Goal: Task Accomplishment & Management: Use online tool/utility

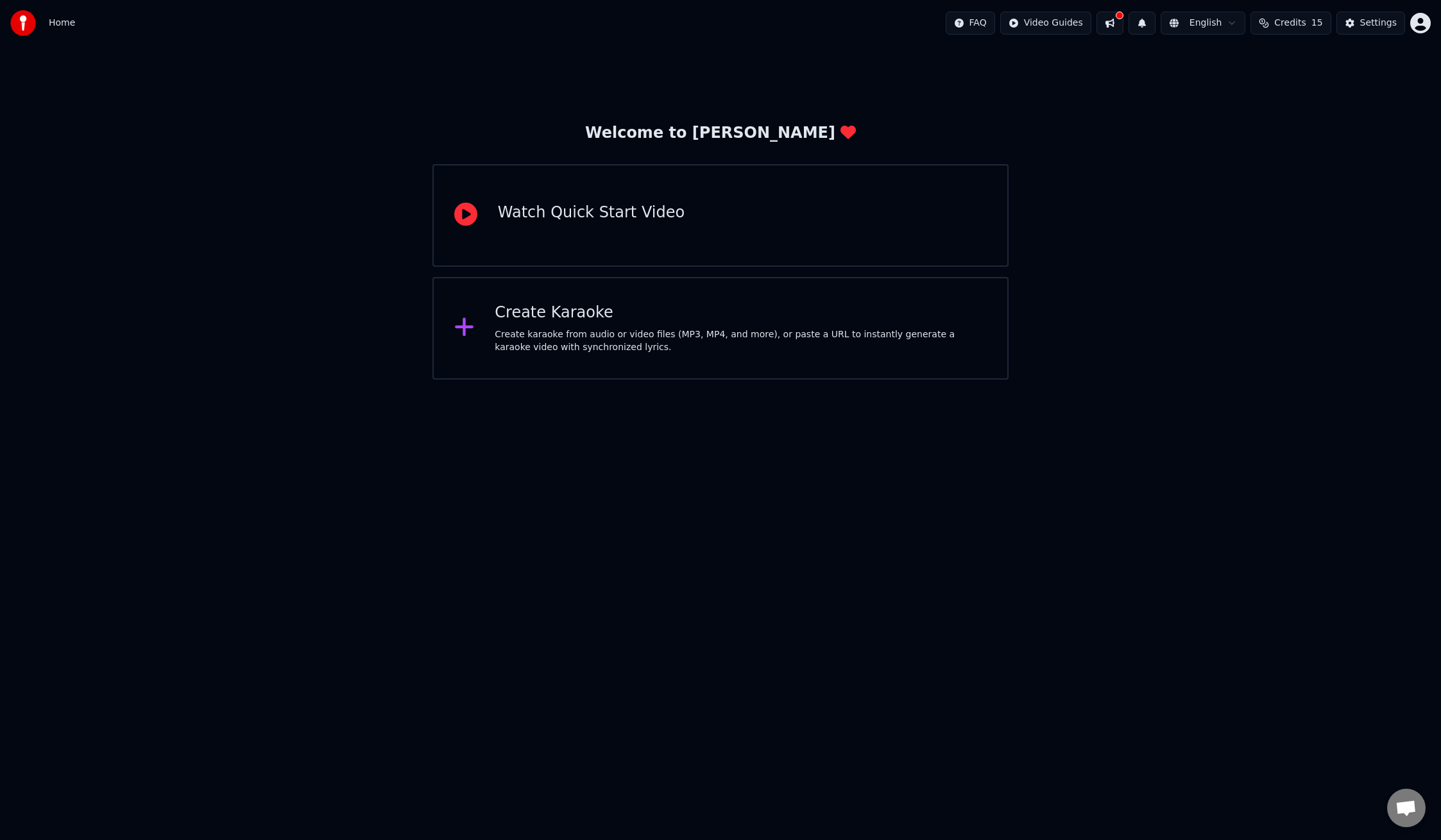
click at [499, 336] on div "Create karaoke from audio or video files (MP3, MP4, and more), or paste a URL t…" at bounding box center [741, 341] width 492 height 26
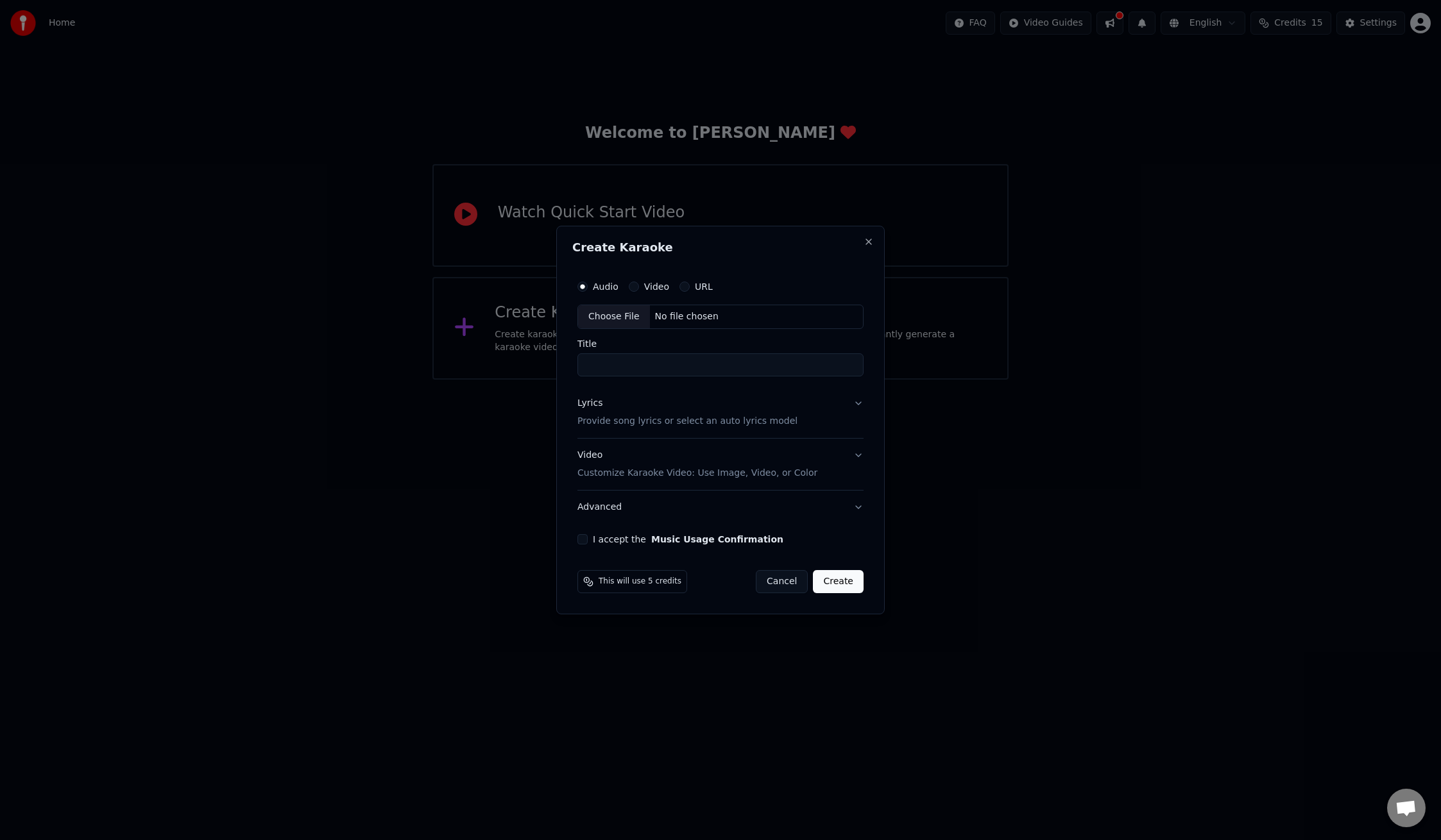
click at [600, 319] on div "Choose File" at bounding box center [614, 317] width 72 height 23
click at [613, 317] on div "Choose File" at bounding box center [614, 317] width 72 height 23
type input "**********"
click at [854, 458] on button "Video Customize Karaoke Video: Use Image, Video, or Color" at bounding box center [720, 465] width 286 height 52
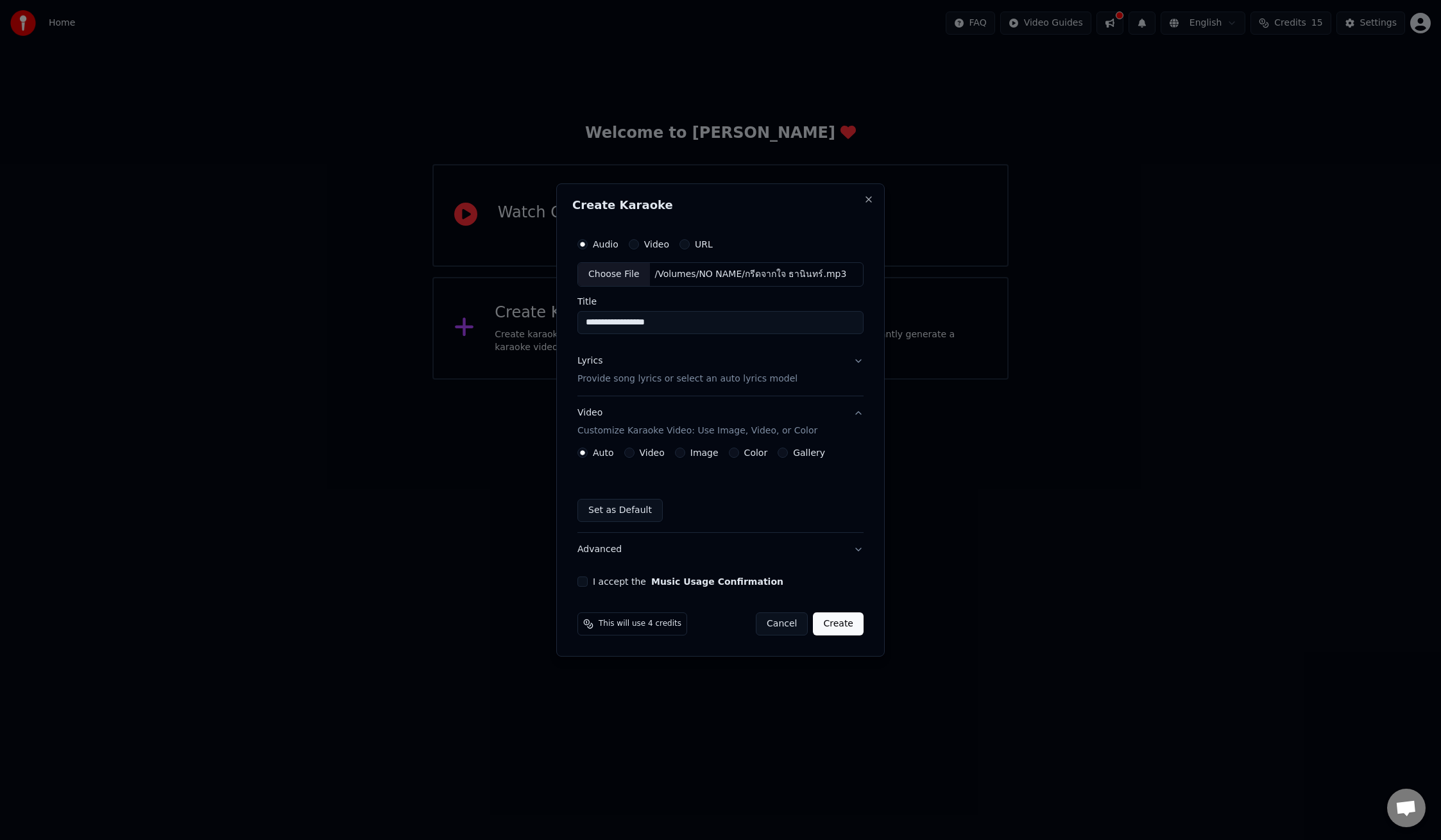
click at [631, 455] on button "Video" at bounding box center [629, 453] width 10 height 10
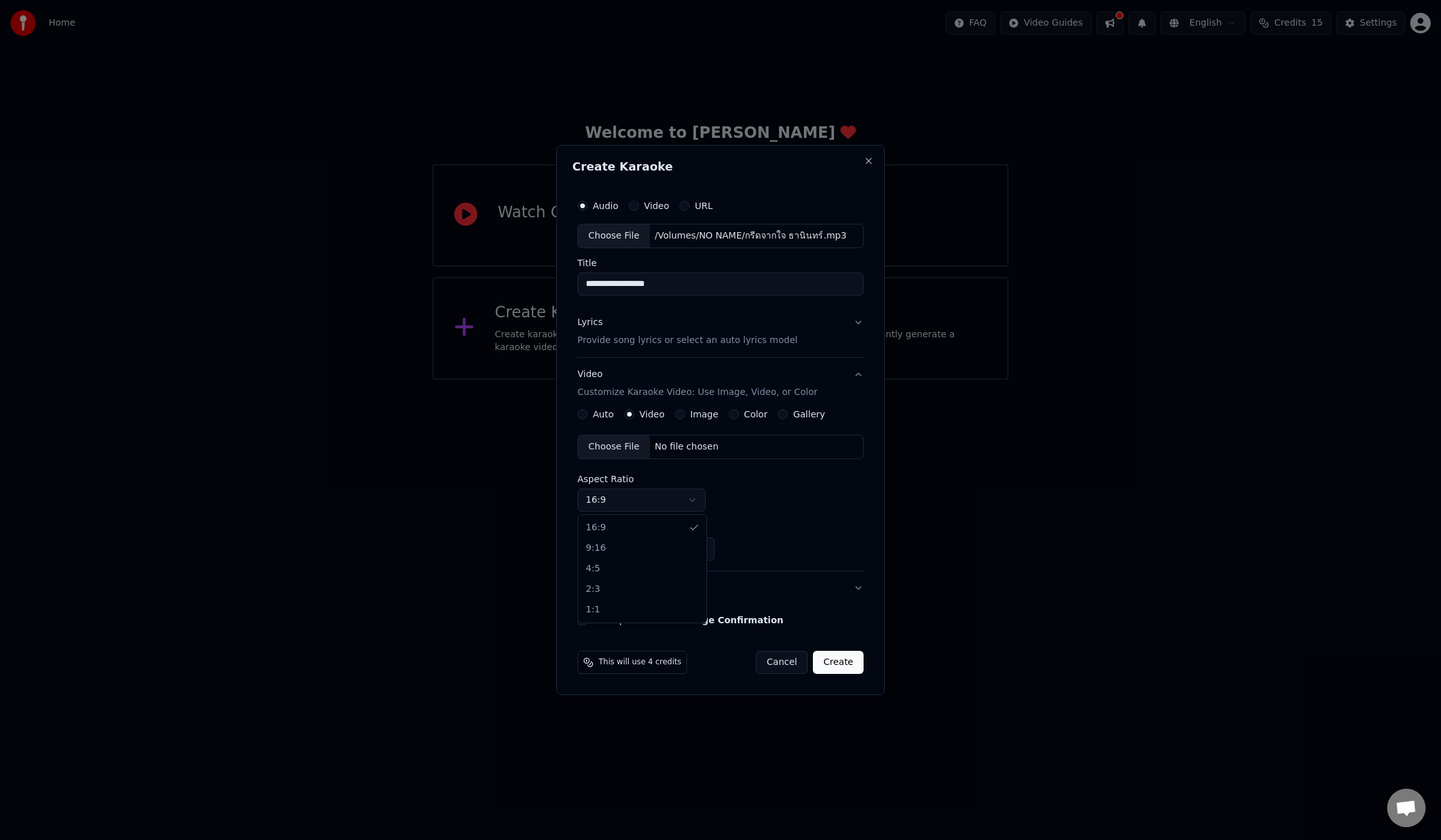
click at [695, 380] on body "**********" at bounding box center [720, 190] width 1441 height 380
click at [585, 623] on button "I accept the Music Usage Confirmation" at bounding box center [582, 620] width 10 height 10
click at [840, 663] on button "Create" at bounding box center [838, 663] width 51 height 23
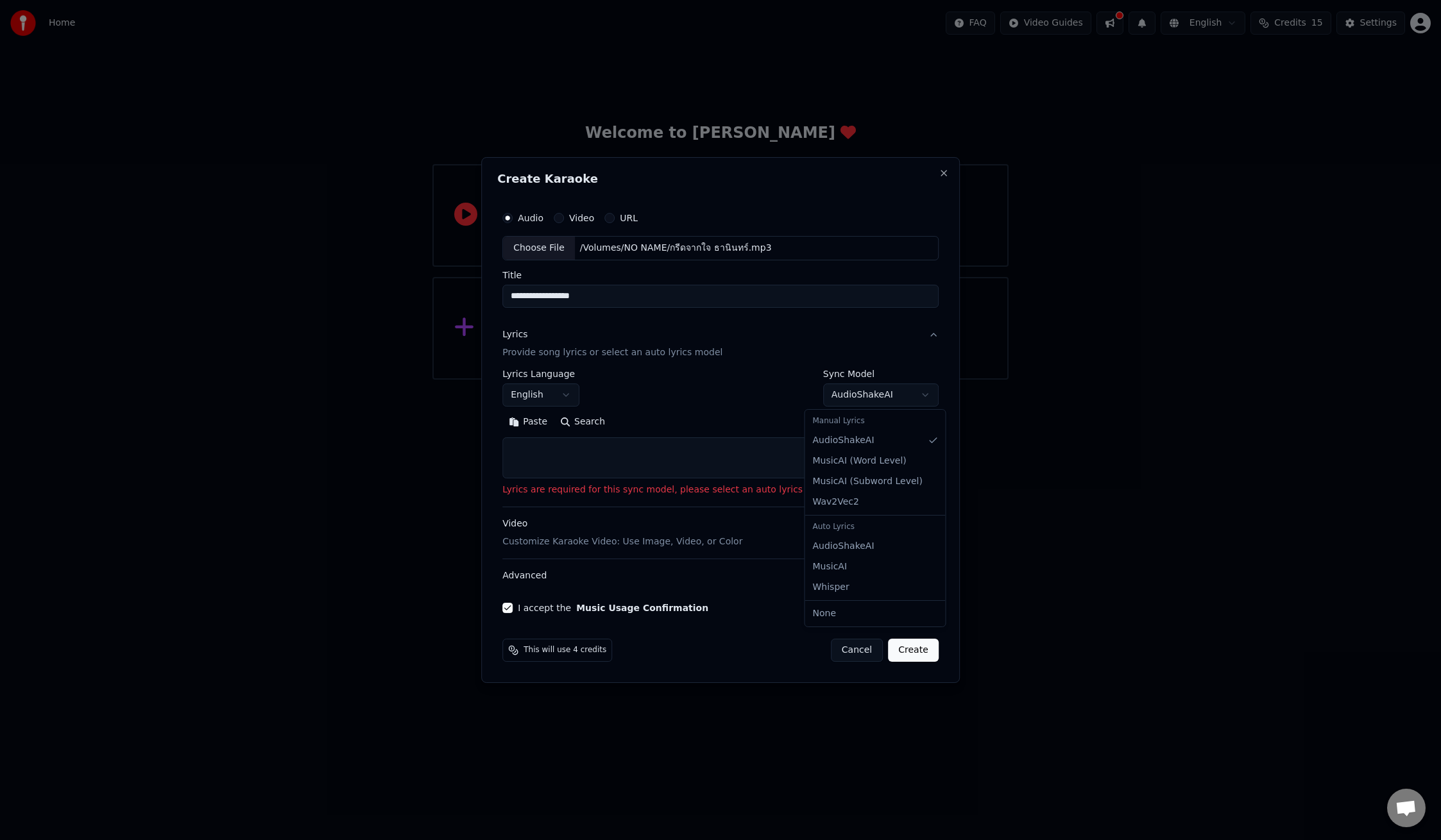
click at [912, 380] on body "**********" at bounding box center [720, 190] width 1441 height 380
select select "**********"
click at [904, 380] on body "**********" at bounding box center [720, 190] width 1441 height 380
click at [730, 380] on body "**********" at bounding box center [720, 190] width 1441 height 380
click at [579, 395] on button "English" at bounding box center [540, 395] width 77 height 23
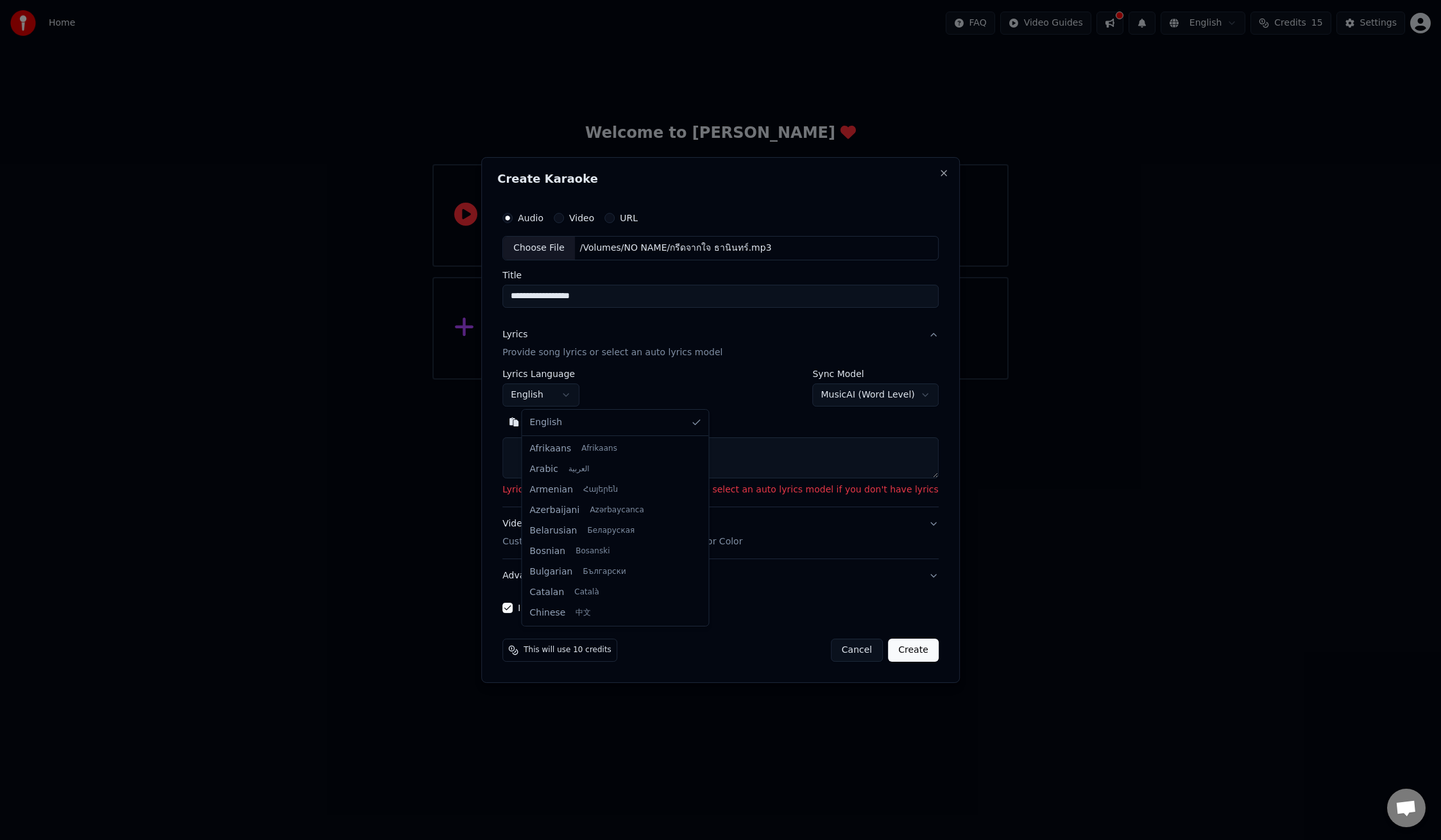
click at [737, 380] on body "**********" at bounding box center [720, 190] width 1441 height 380
click at [564, 216] on button "Video" at bounding box center [558, 217] width 10 height 10
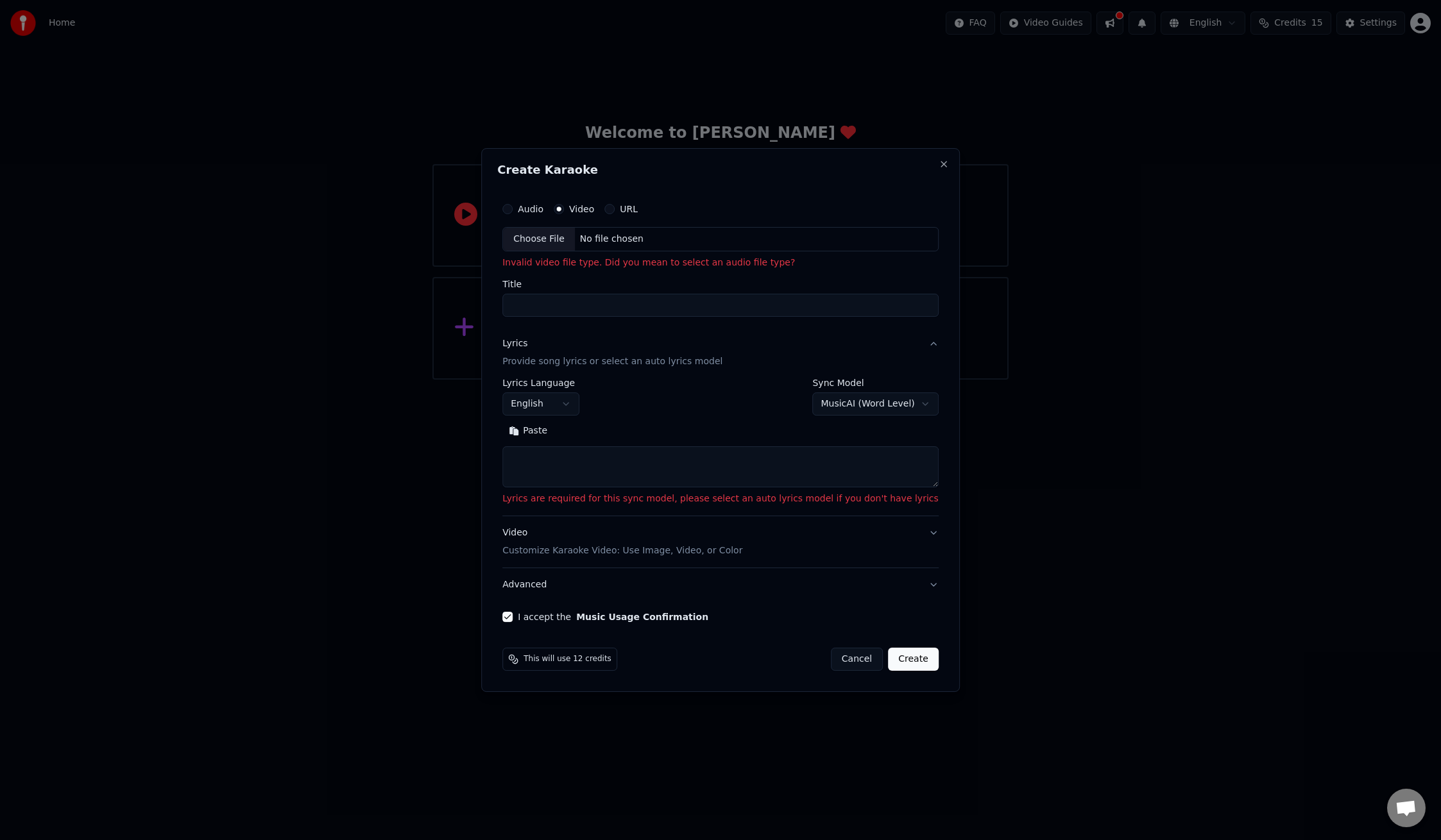
click at [513, 209] on button "Audio" at bounding box center [507, 209] width 10 height 10
click at [564, 209] on button "Video" at bounding box center [558, 209] width 10 height 10
click at [908, 380] on body "**********" at bounding box center [720, 190] width 1441 height 380
select select "********"
click at [916, 536] on button "Video Customize Karaoke Video: Use Image, Video, or Color" at bounding box center [720, 542] width 436 height 52
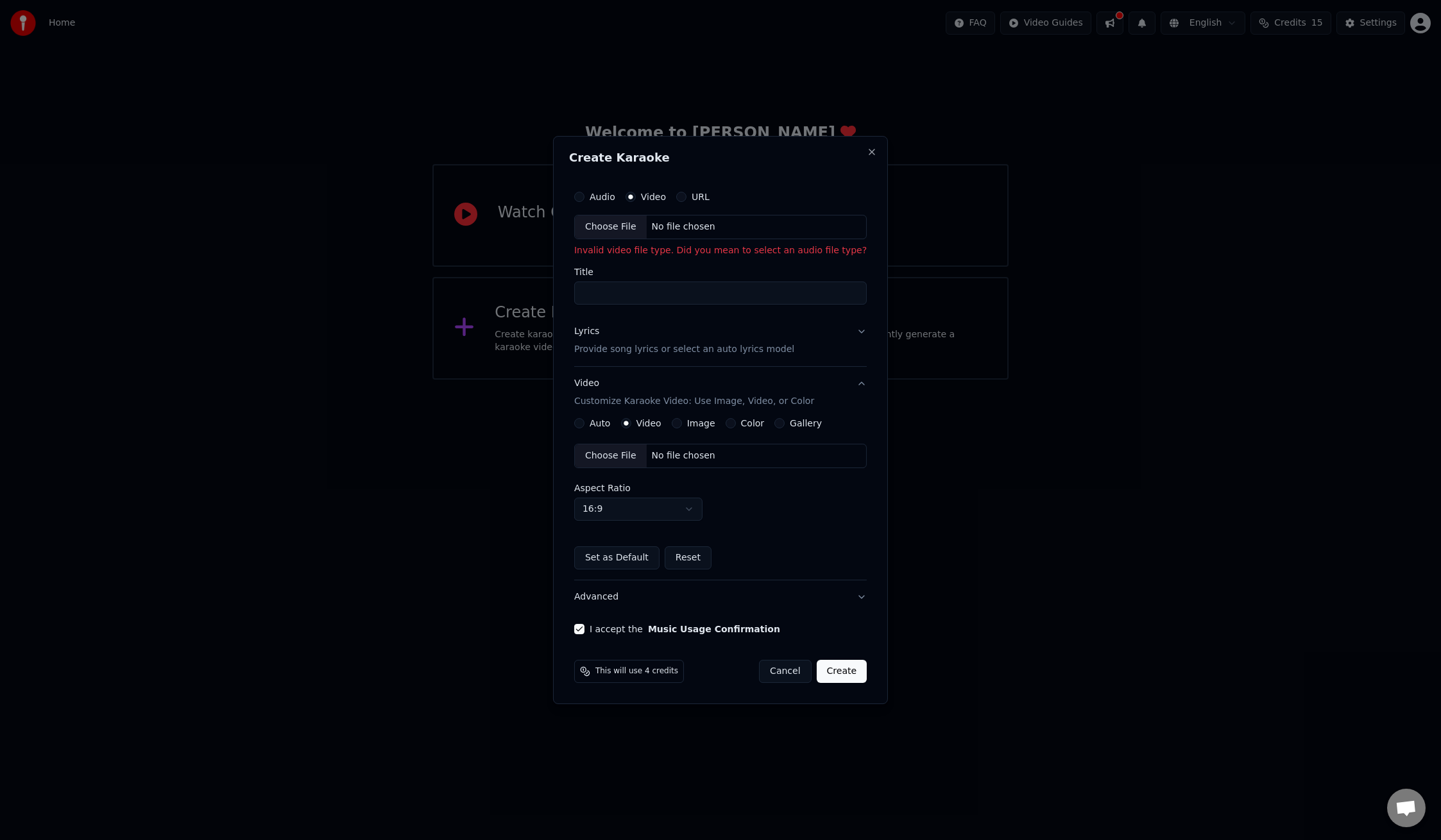
click at [832, 673] on button "Create" at bounding box center [841, 671] width 51 height 23
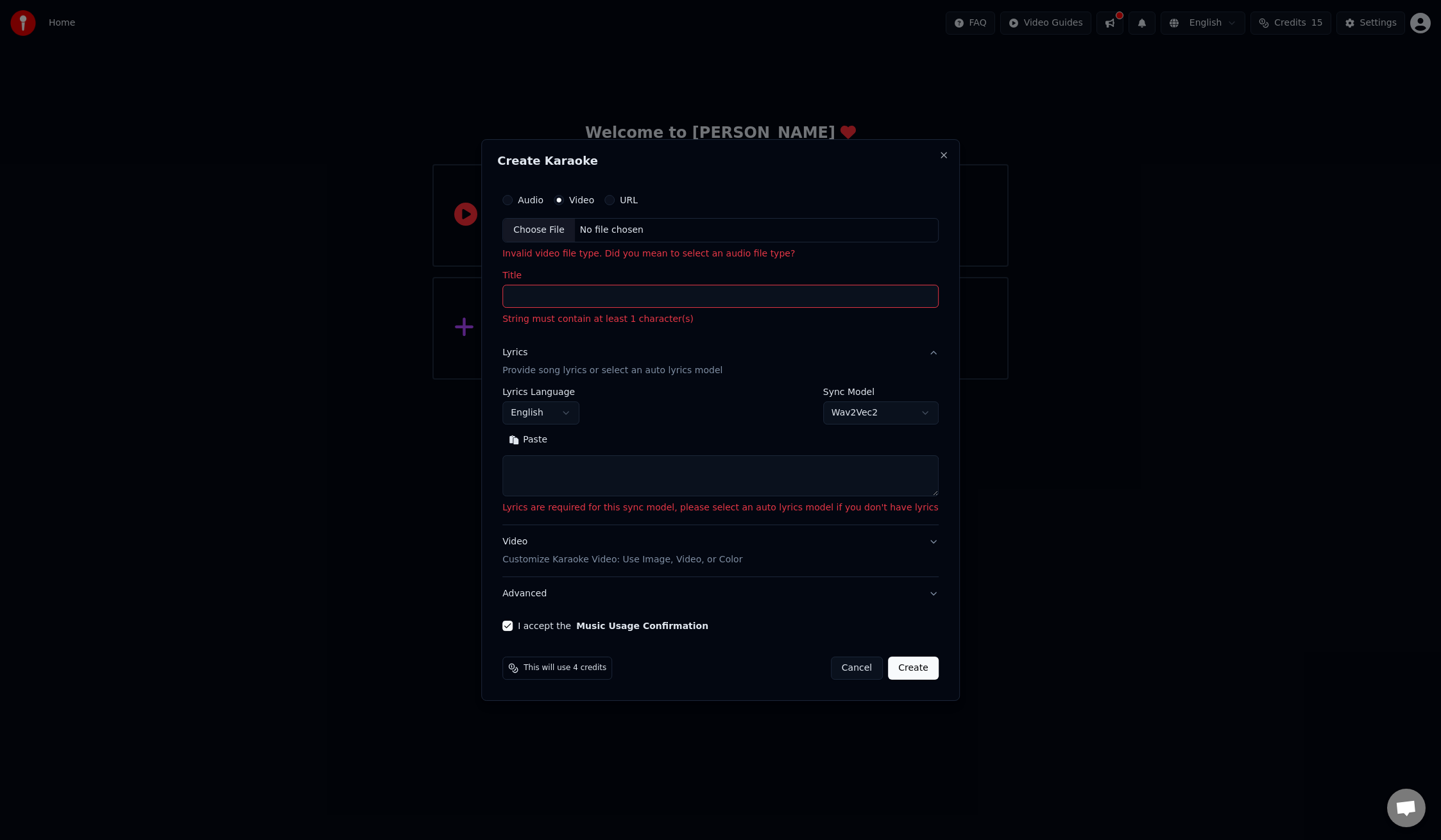
click at [903, 672] on button "Create" at bounding box center [913, 668] width 51 height 23
click at [895, 665] on button "Create" at bounding box center [913, 668] width 51 height 23
click at [769, 294] on input "Title" at bounding box center [720, 296] width 436 height 23
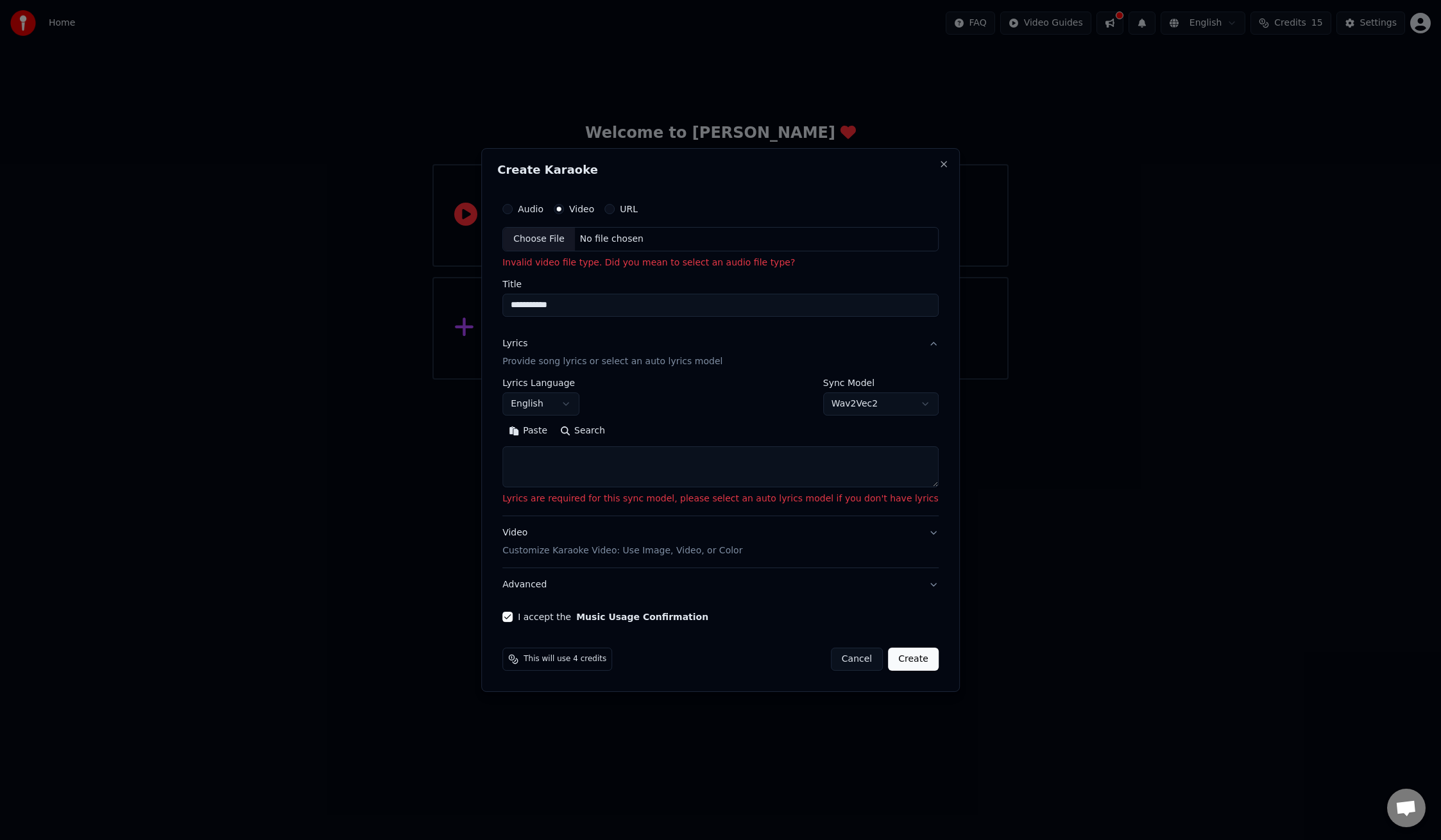
type input "**********"
click at [742, 342] on button "Lyrics Provide song lyrics or select an auto lyrics model" at bounding box center [720, 353] width 436 height 52
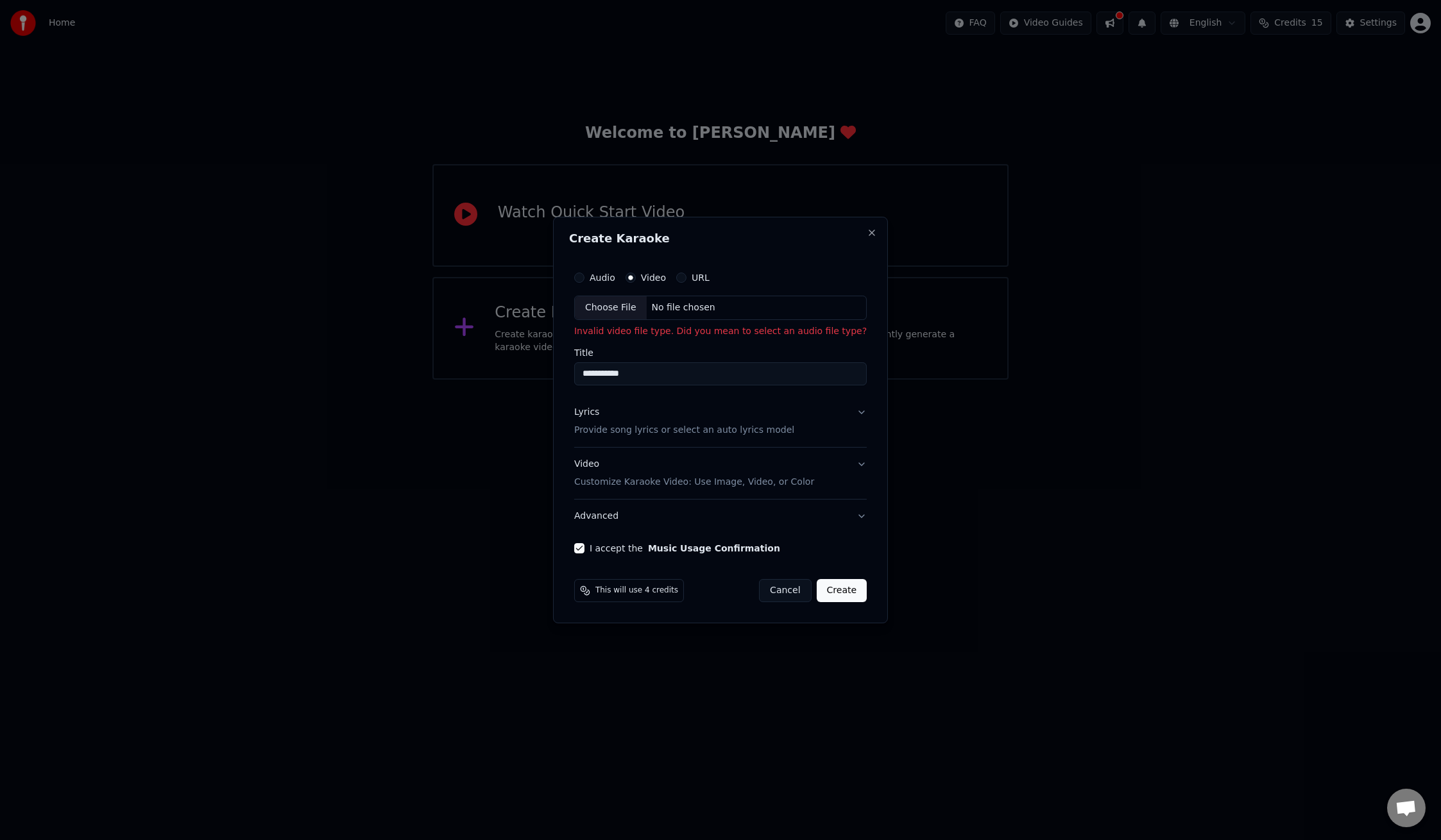
click at [849, 596] on button "Create" at bounding box center [841, 591] width 51 height 23
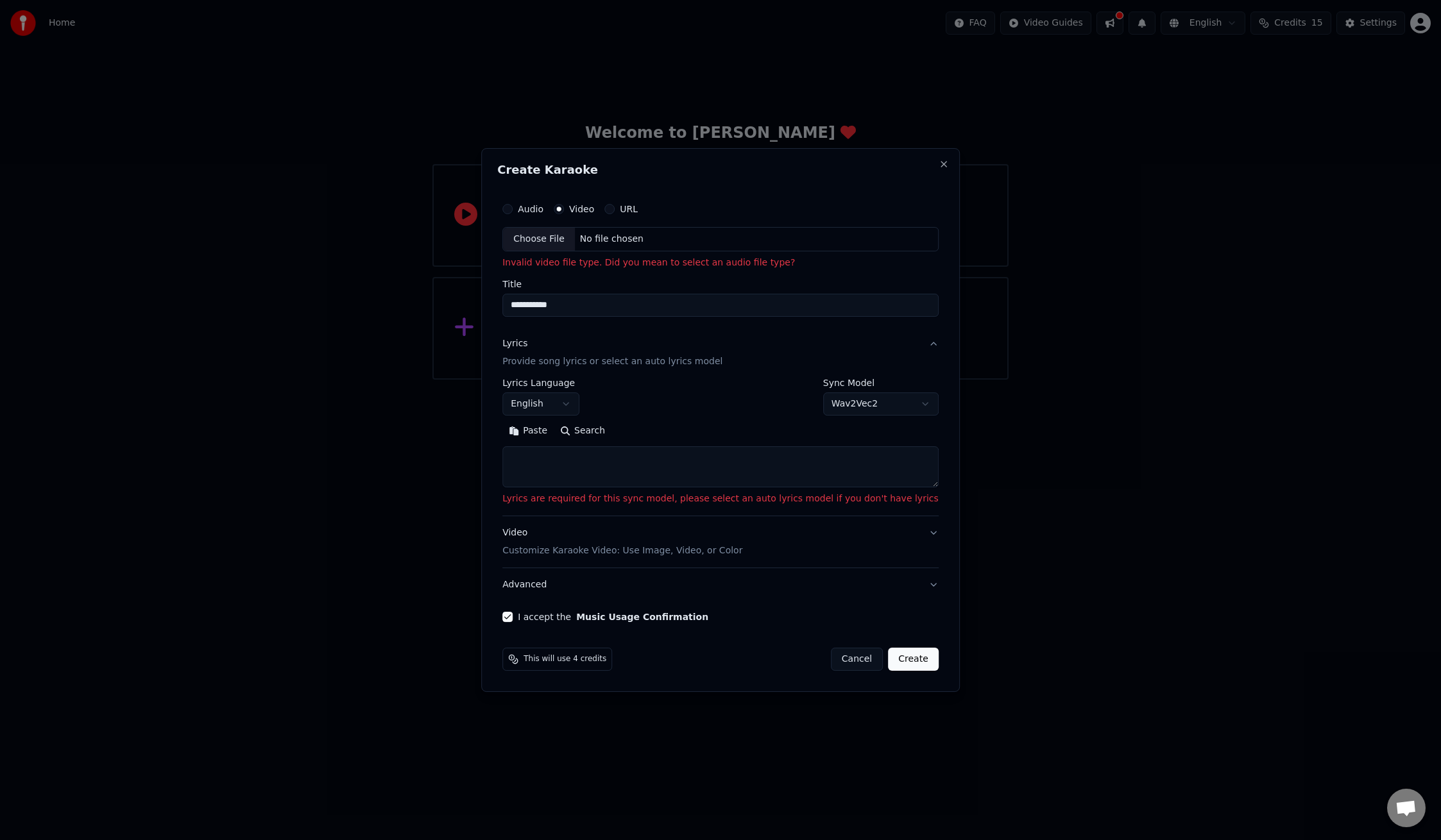
click at [682, 467] on textarea at bounding box center [720, 467] width 436 height 41
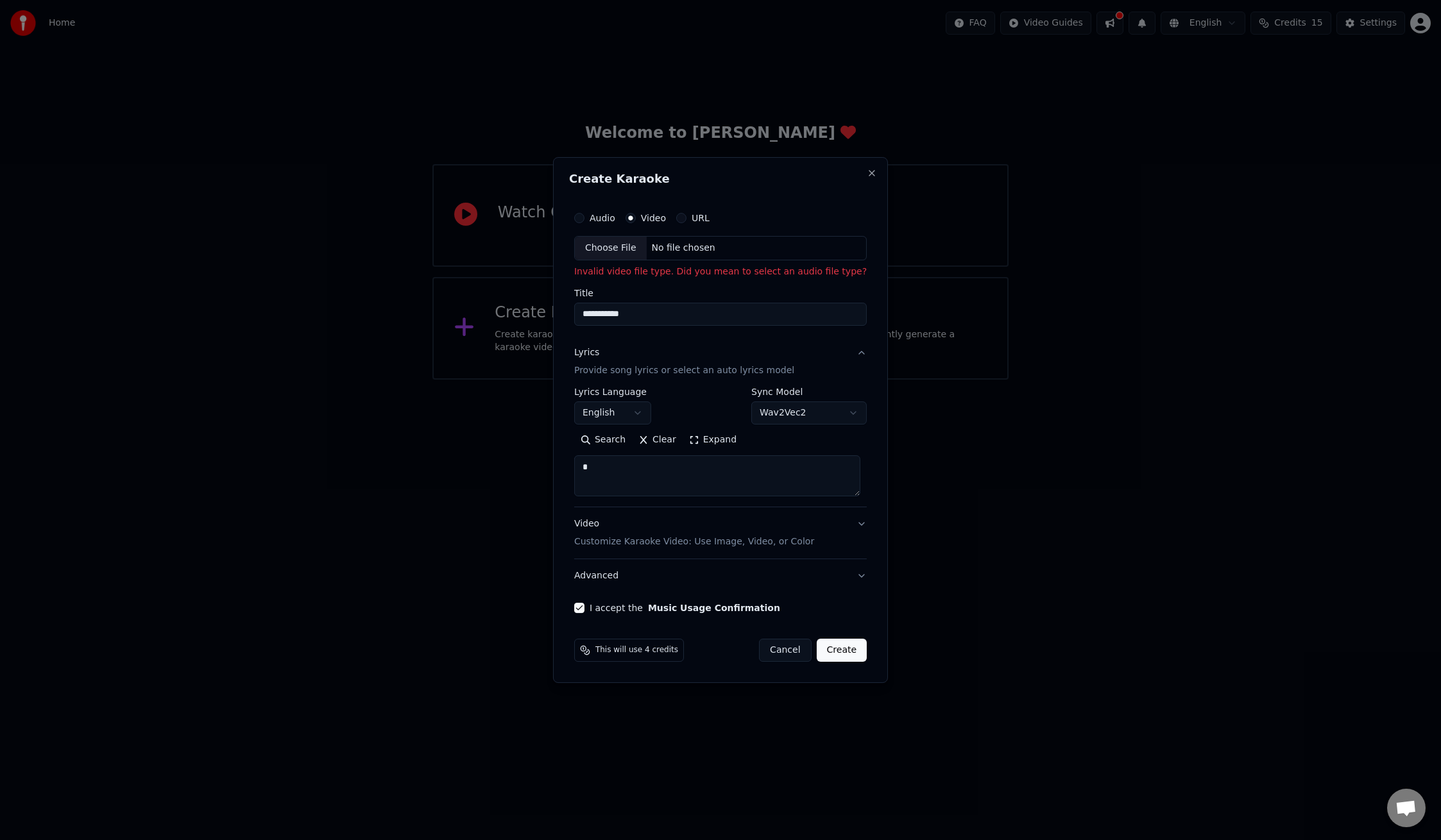
type textarea "*"
click at [841, 650] on button "Create" at bounding box center [841, 650] width 51 height 23
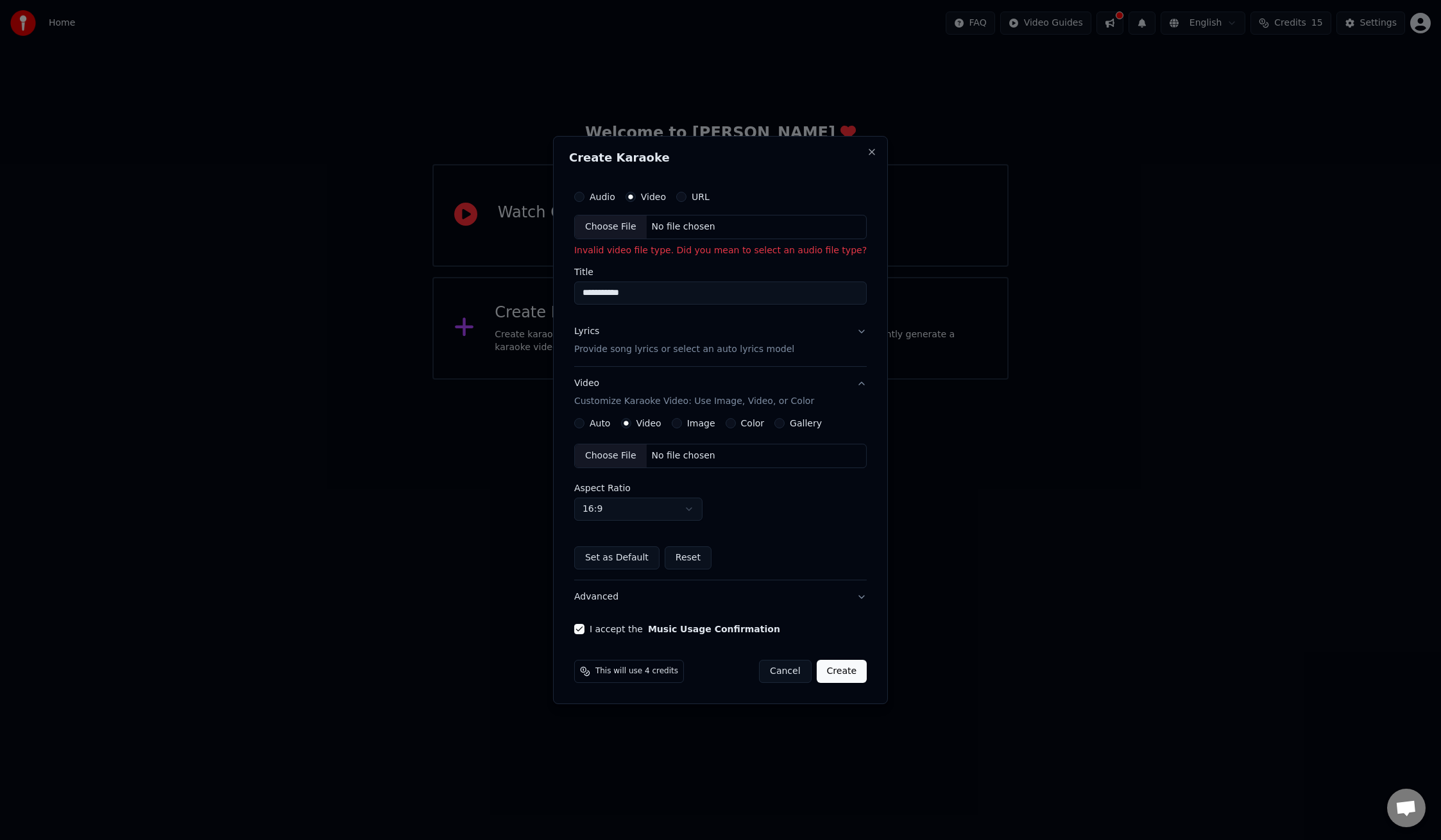
click at [846, 669] on button "Create" at bounding box center [841, 671] width 51 height 23
click at [839, 672] on button "Create" at bounding box center [841, 671] width 51 height 23
click at [726, 225] on div "Choose File No file chosen" at bounding box center [720, 227] width 292 height 24
click at [585, 198] on button "Audio" at bounding box center [579, 196] width 10 height 10
click at [617, 225] on div "Choose File" at bounding box center [613, 227] width 72 height 23
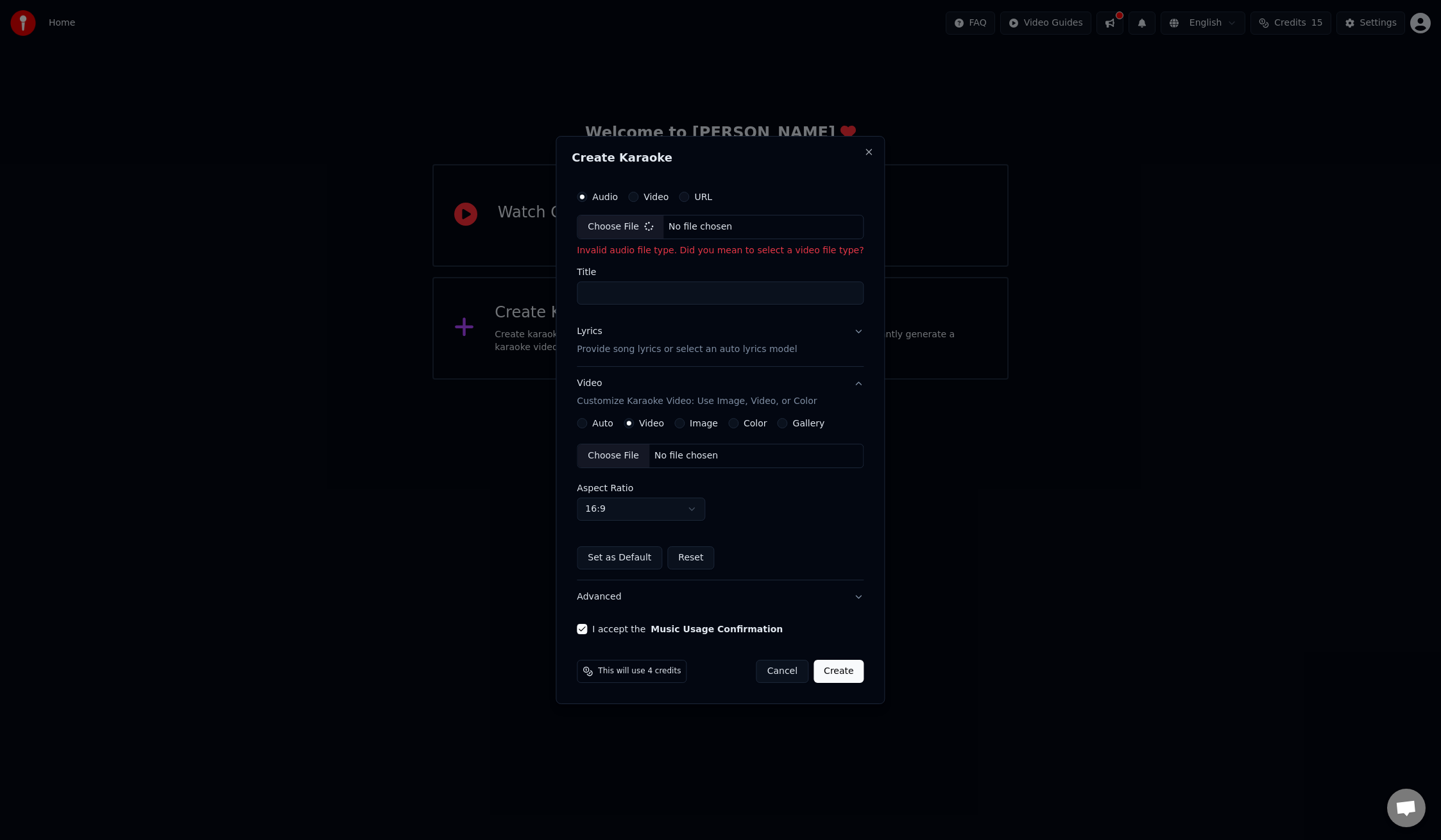
type input "**********"
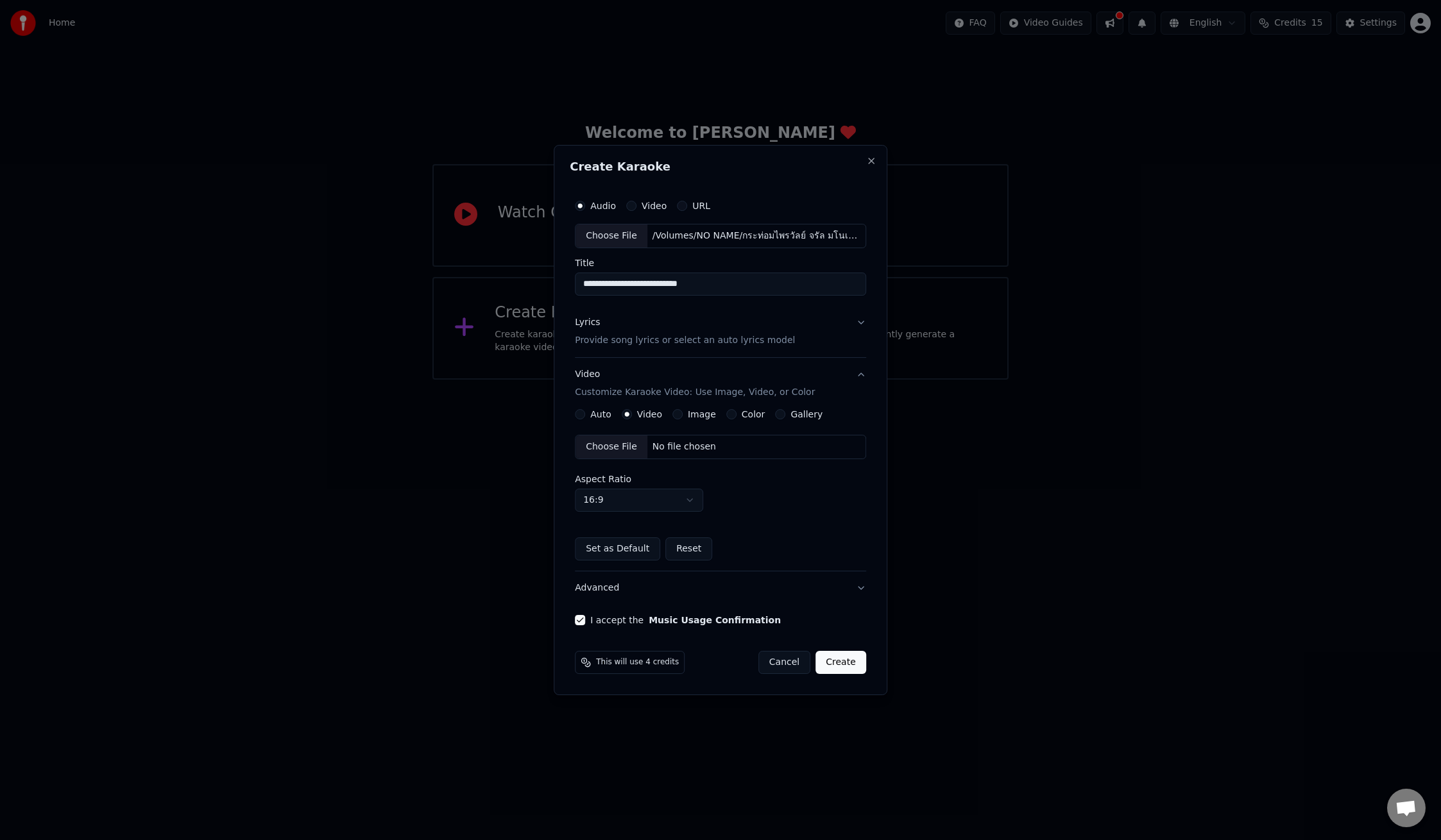
click at [846, 667] on button "Create" at bounding box center [841, 663] width 51 height 23
click at [843, 663] on button "Create" at bounding box center [841, 663] width 51 height 23
click at [585, 417] on div "Auto" at bounding box center [593, 414] width 37 height 10
click at [584, 416] on button "Auto" at bounding box center [580, 414] width 10 height 10
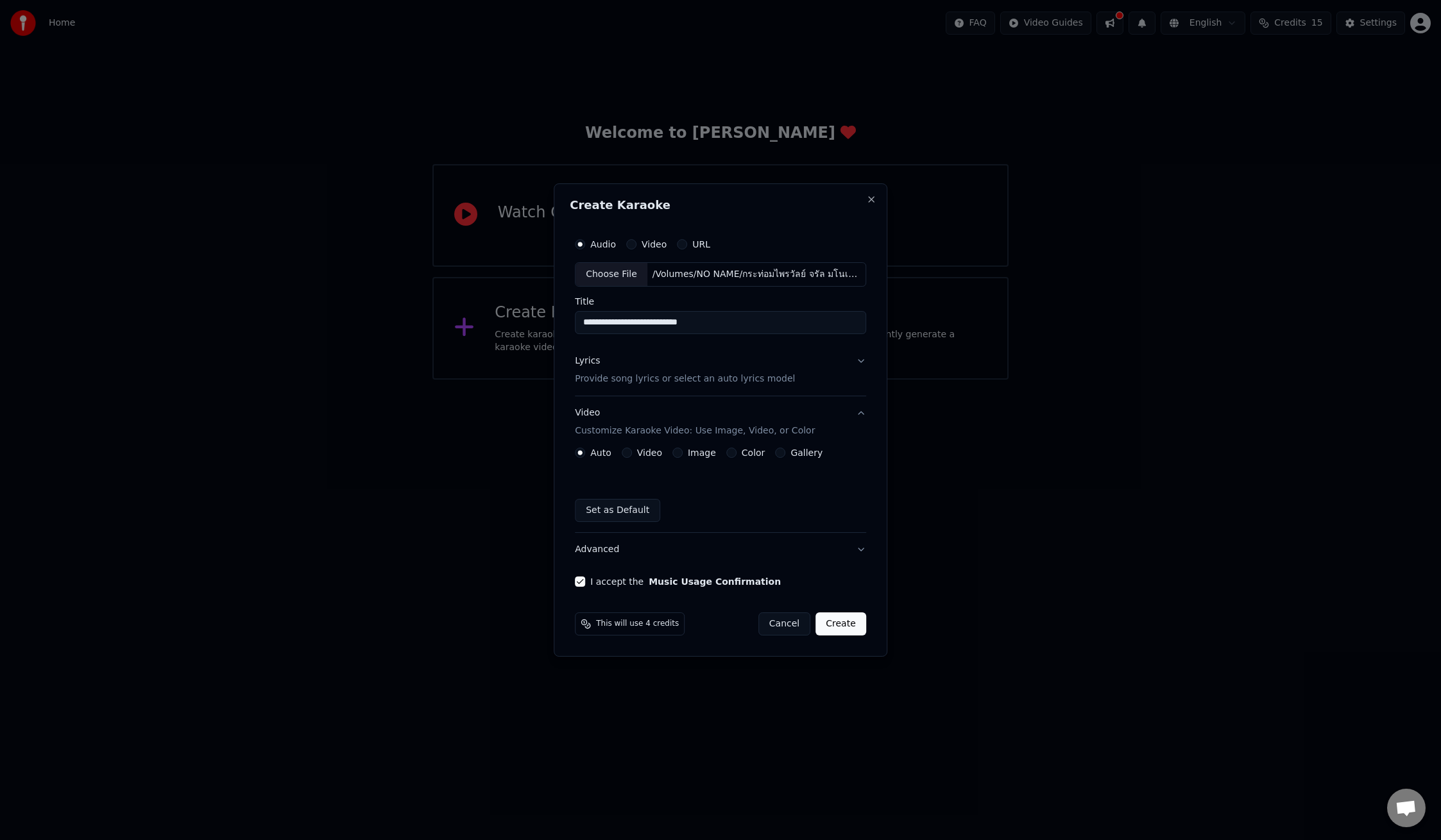
click at [832, 625] on button "Create" at bounding box center [841, 624] width 51 height 23
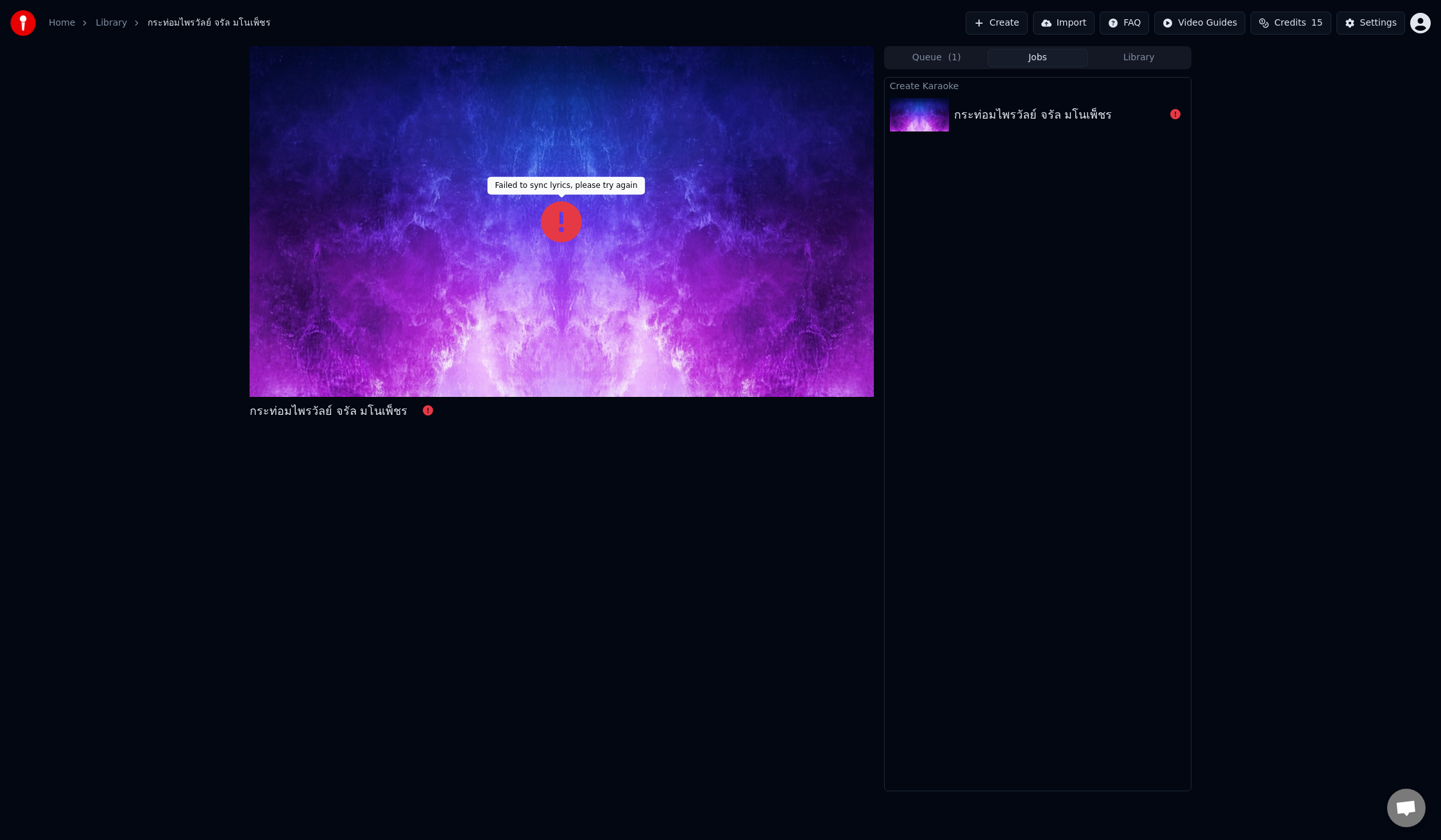
click at [554, 222] on icon at bounding box center [561, 222] width 41 height 41
click at [393, 417] on div "กระท่อมไพรวัลย์ จรัล มโนเพ็ชร" at bounding box center [328, 411] width 158 height 18
drag, startPoint x: 392, startPoint y: 417, endPoint x: 447, endPoint y: 355, distance: 82.9
click at [392, 417] on div "กระท่อมไพรวัลย์ จรัล มโนเพ็ชร" at bounding box center [328, 411] width 158 height 18
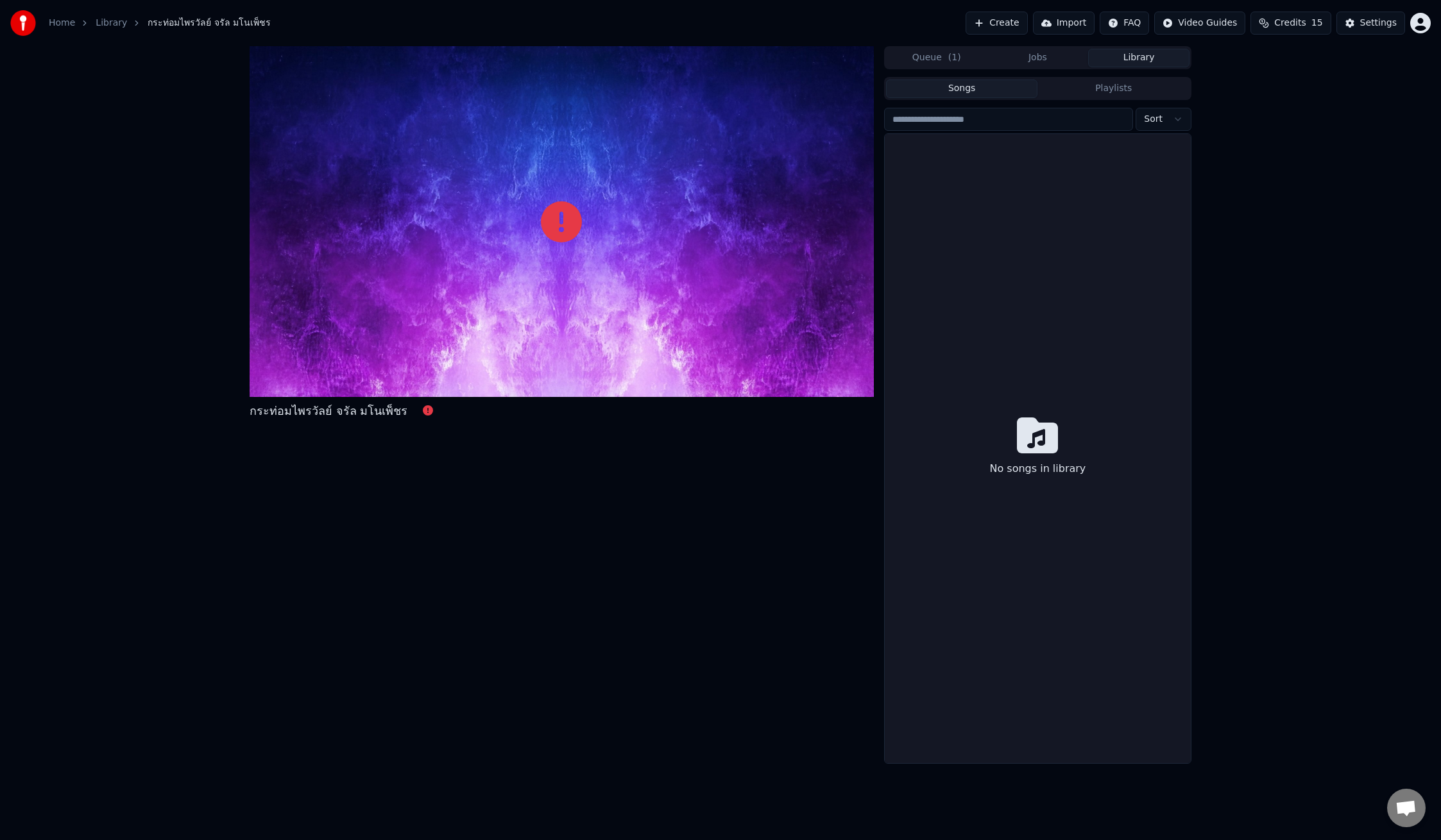
click at [1132, 60] on button "Library" at bounding box center [1139, 58] width 101 height 18
click at [990, 91] on button "Songs" at bounding box center [962, 88] width 152 height 18
click at [988, 92] on button "Songs" at bounding box center [962, 88] width 152 height 18
click at [552, 220] on icon at bounding box center [561, 222] width 41 height 41
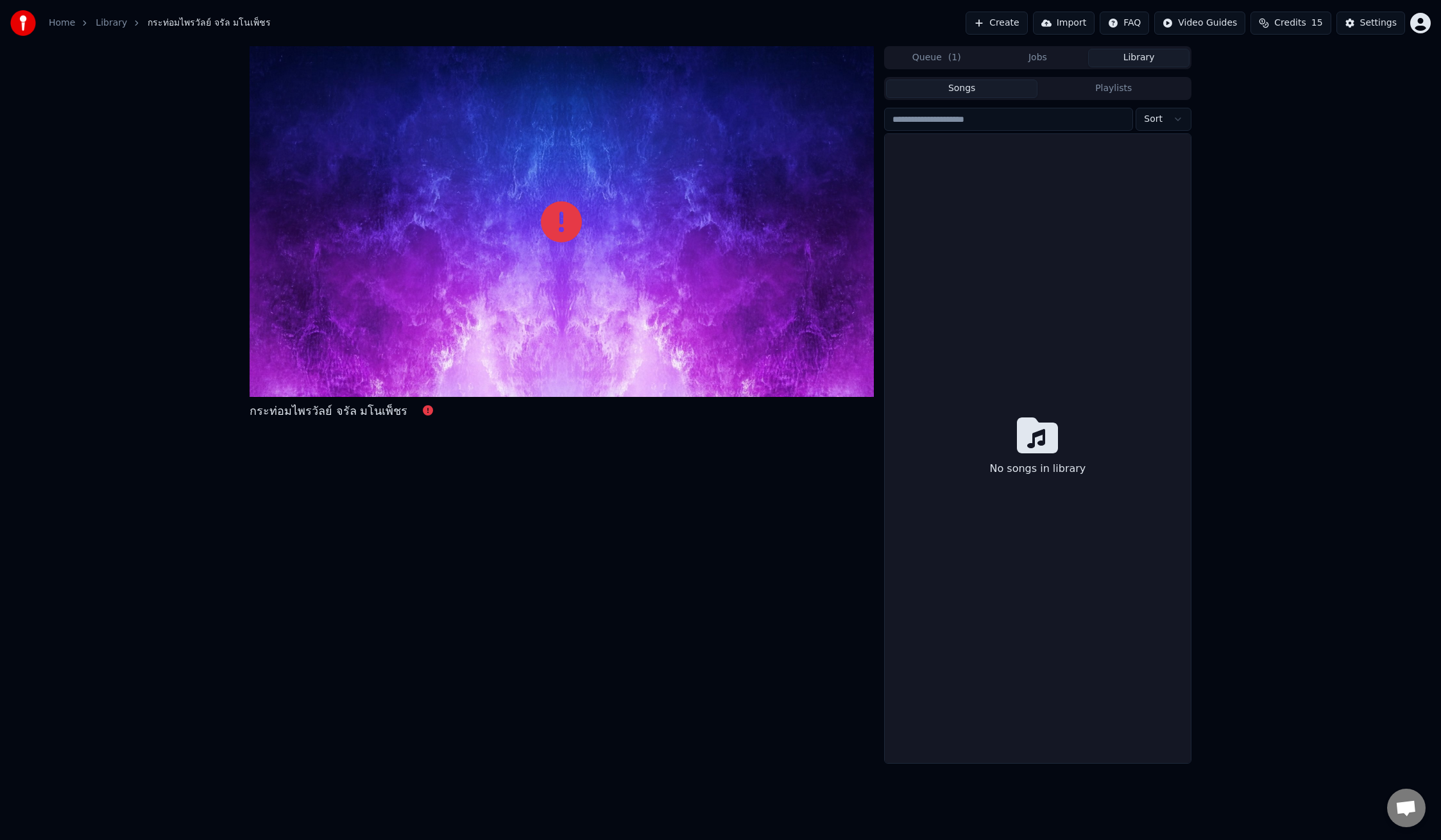
click at [549, 222] on icon at bounding box center [561, 222] width 41 height 41
click at [550, 215] on icon at bounding box center [561, 222] width 41 height 41
click at [551, 218] on icon at bounding box center [561, 222] width 41 height 41
drag, startPoint x: 547, startPoint y: 222, endPoint x: 508, endPoint y: 304, distance: 90.8
click at [540, 238] on div at bounding box center [561, 222] width 624 height 351
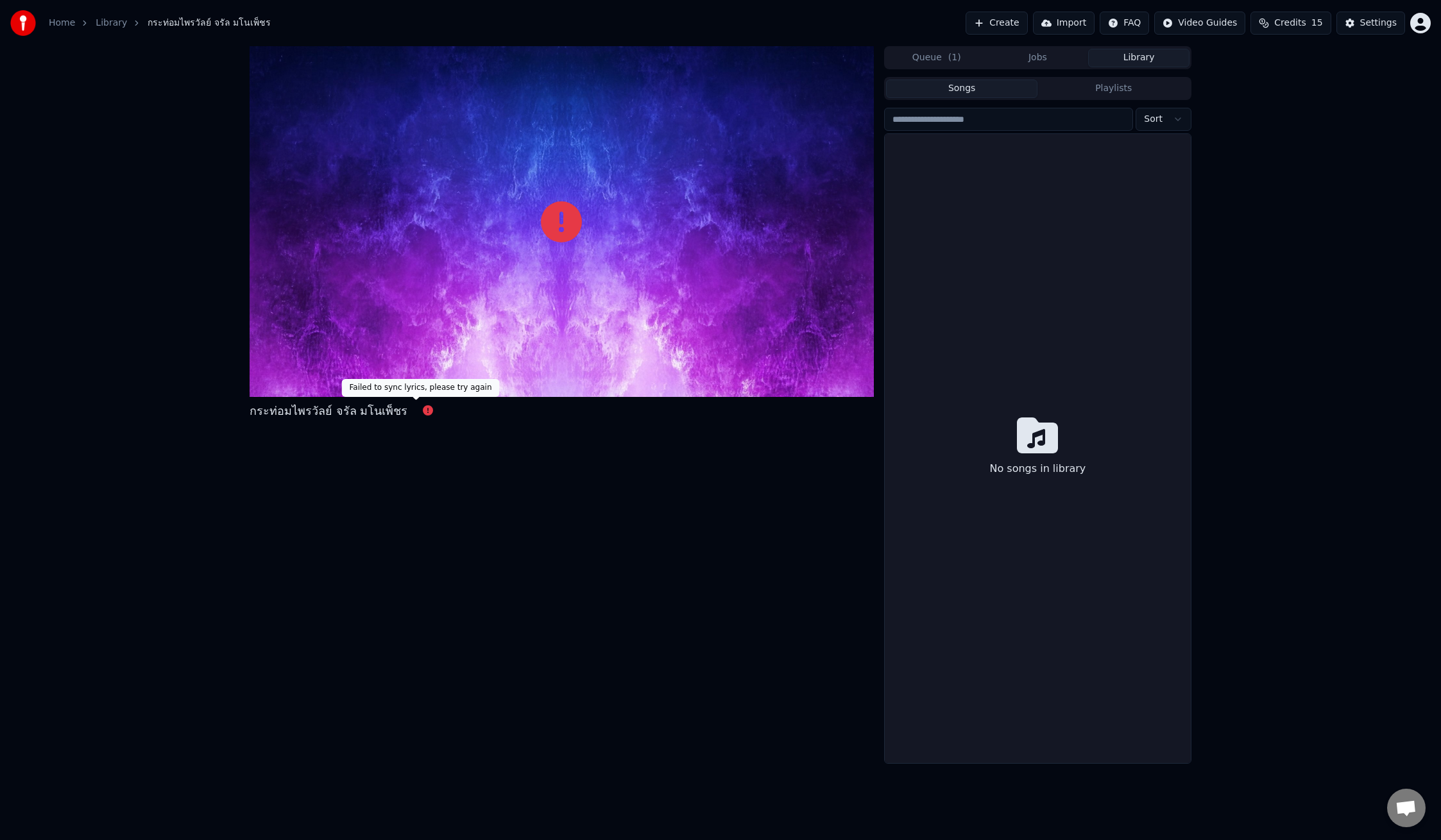
click at [409, 413] on div "กระท่อมไพรวัลย์ จรัล มโนเพ็ชร" at bounding box center [346, 411] width 194 height 18
click at [411, 413] on div "กระท่อมไพรวัลย์ จรัล มโนเพ็ชร" at bounding box center [346, 411] width 194 height 18
drag, startPoint x: 411, startPoint y: 412, endPoint x: 442, endPoint y: 394, distance: 35.8
click at [423, 412] on icon at bounding box center [428, 410] width 10 height 10
click at [1177, 124] on html "Home Library กระท่อมไพรวัลย์ จรัล มโนเพ็ชร Create Import FAQ Video Guides Credi…" at bounding box center [720, 420] width 1441 height 840
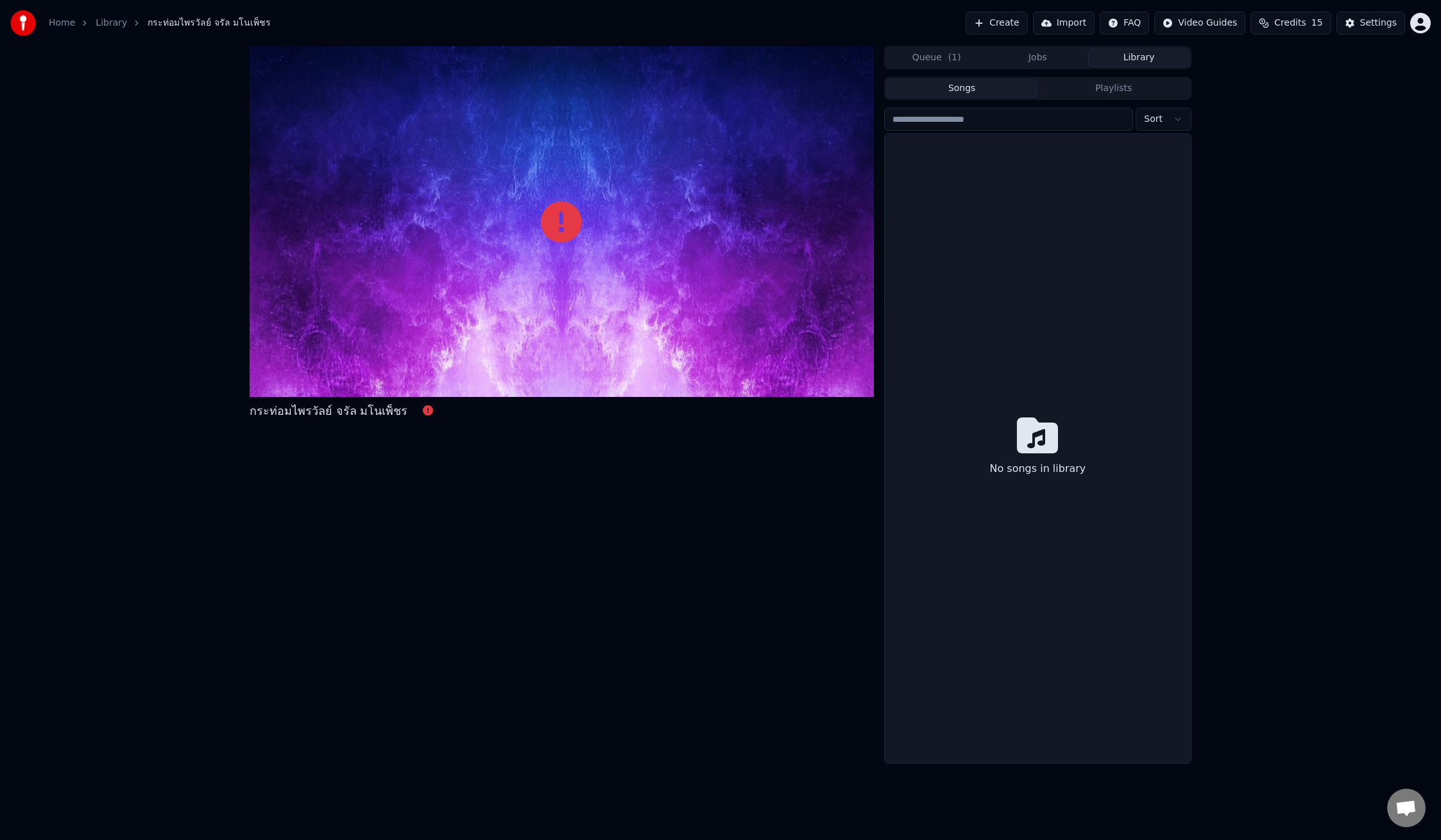
click at [1018, 126] on html "Home Library กระท่อมไพรวัลย์ จรัล มโนเพ็ชร Create Import FAQ Video Guides Credi…" at bounding box center [720, 420] width 1441 height 840
click at [1126, 92] on button "Playlists" at bounding box center [1113, 88] width 152 height 18
click at [939, 63] on button "Queue ( 1 )" at bounding box center [936, 58] width 101 height 18
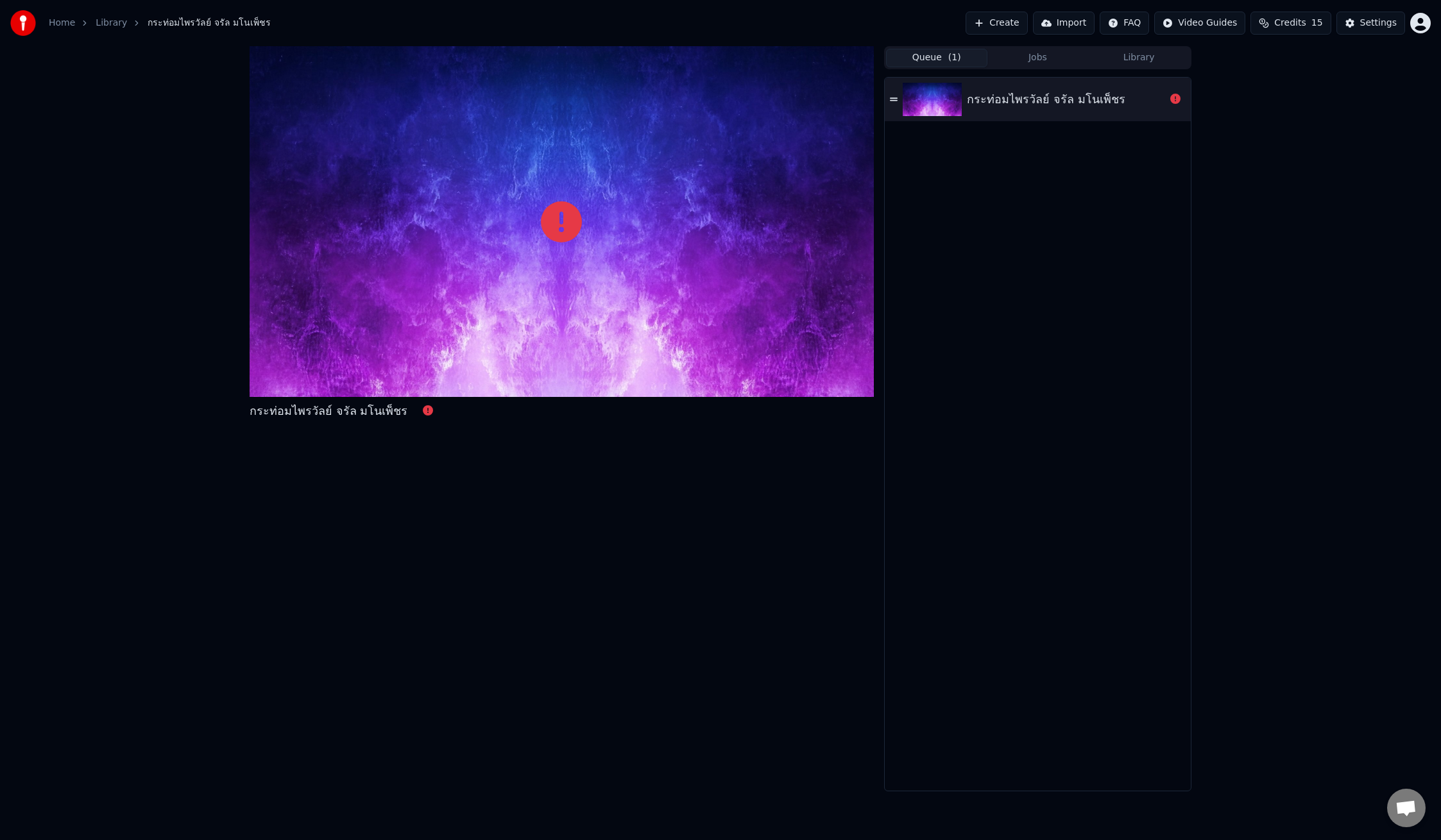
click at [1090, 104] on div "กระท่อมไพรวัลย์ จรัล มโนเพ็ชร" at bounding box center [1045, 99] width 158 height 18
click at [1066, 94] on div "กระท่อมไพรวัลย์ จรัล มโนเพ็ชร" at bounding box center [1045, 99] width 158 height 18
click at [1066, 96] on div "กระท่อมไพรวัลย์ จรัล มโนเพ็ชร" at bounding box center [1045, 99] width 158 height 18
click at [890, 100] on icon at bounding box center [893, 99] width 7 height 3
click at [897, 101] on icon at bounding box center [893, 99] width 7 height 3
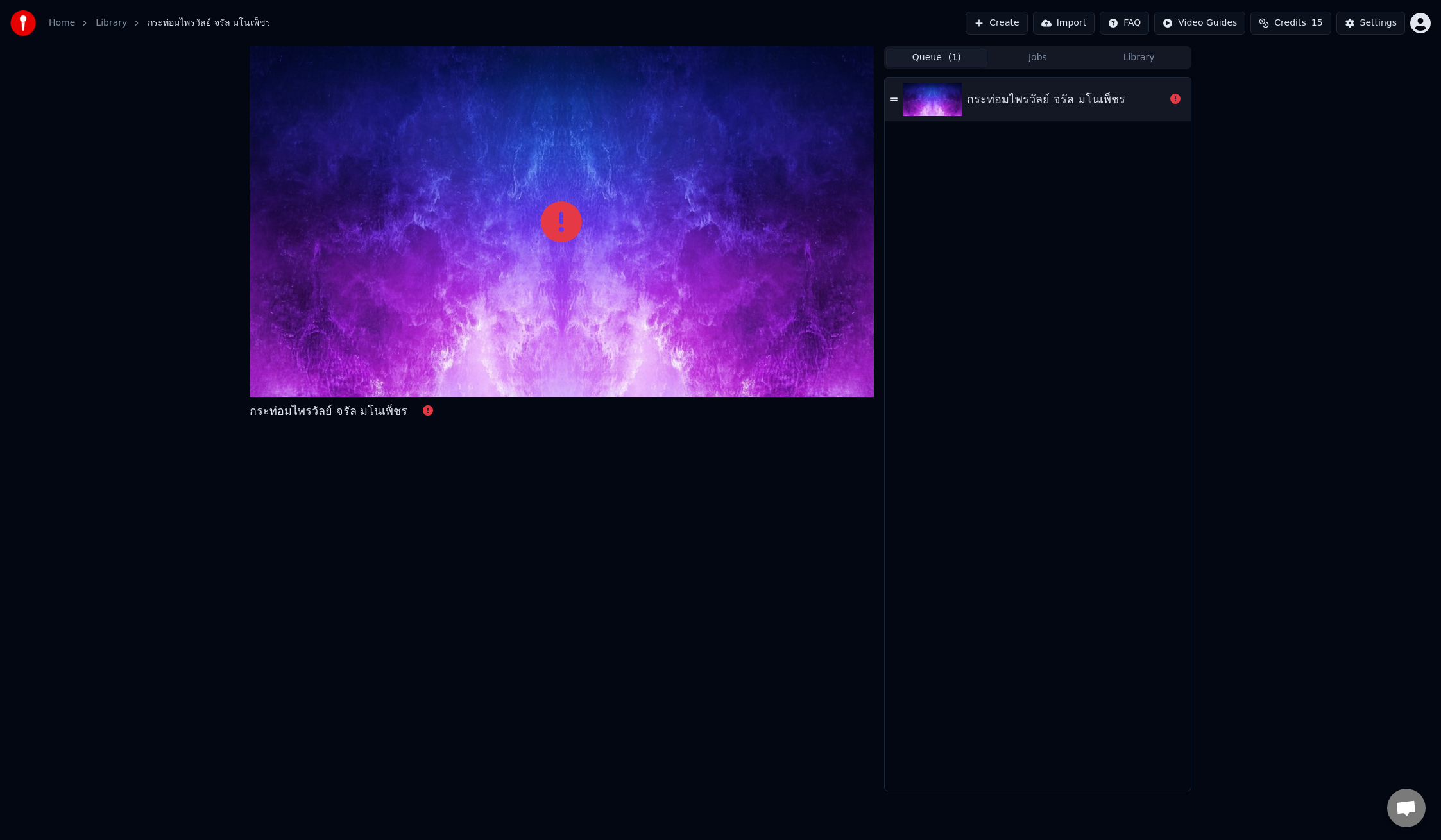
click at [948, 99] on img at bounding box center [932, 99] width 59 height 33
click at [947, 99] on img at bounding box center [932, 99] width 59 height 33
click at [946, 99] on img at bounding box center [932, 99] width 59 height 33
click at [1297, 29] on span "Credits" at bounding box center [1289, 23] width 31 height 13
click at [1296, 118] on button "Refresh" at bounding box center [1293, 119] width 66 height 23
